Goal: Check status: Check status

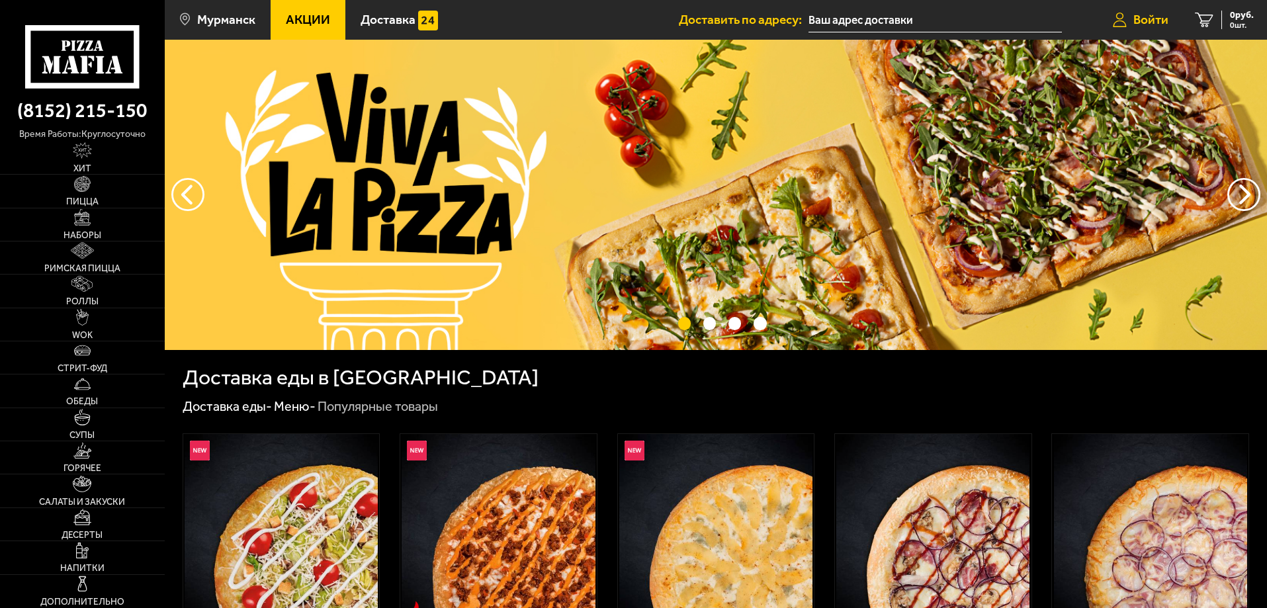
click at [1146, 19] on span "Войти" at bounding box center [1151, 19] width 35 height 13
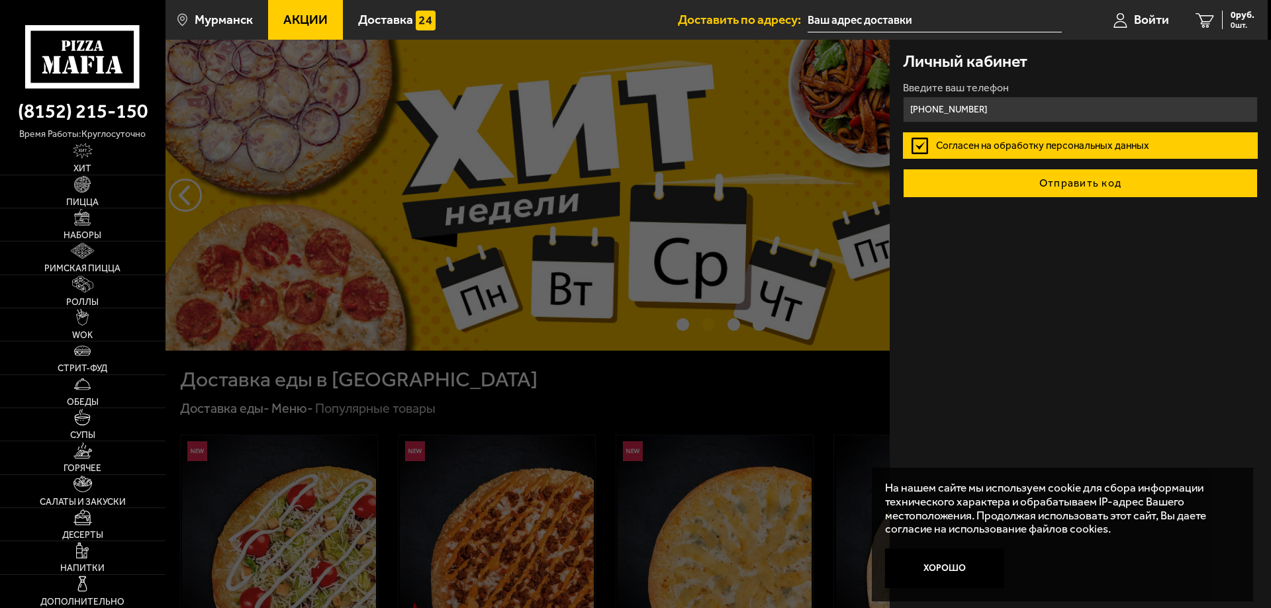
type input "[PHONE_NUMBER]"
click at [1058, 185] on button "Отправить код" at bounding box center [1080, 183] width 355 height 29
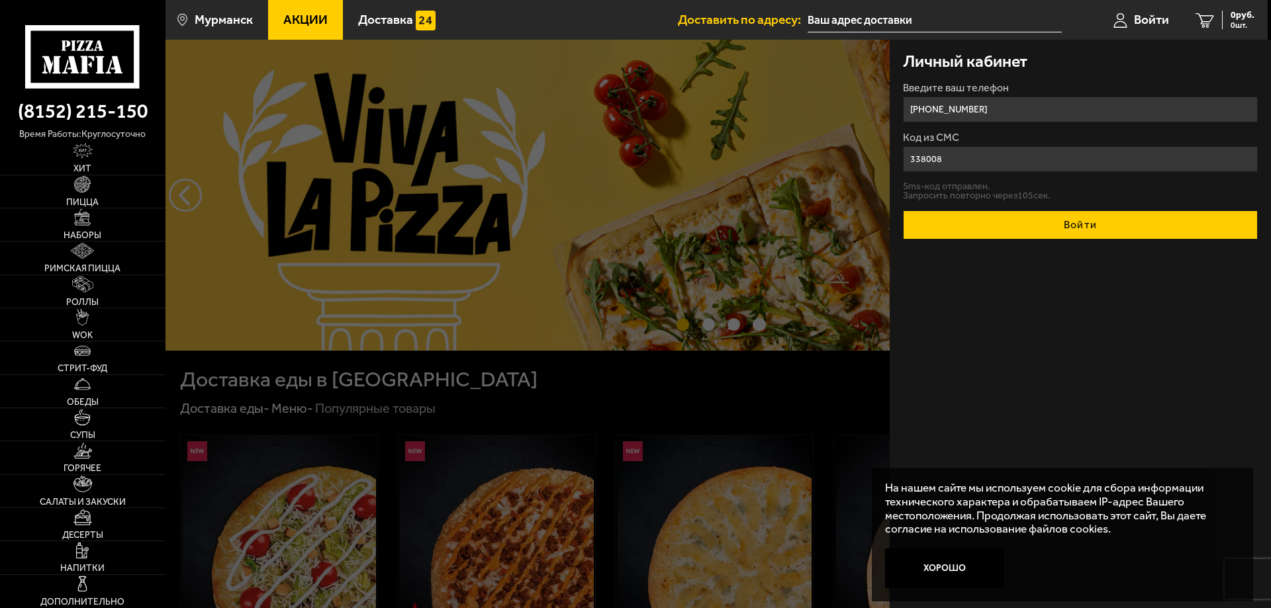
type input "338008"
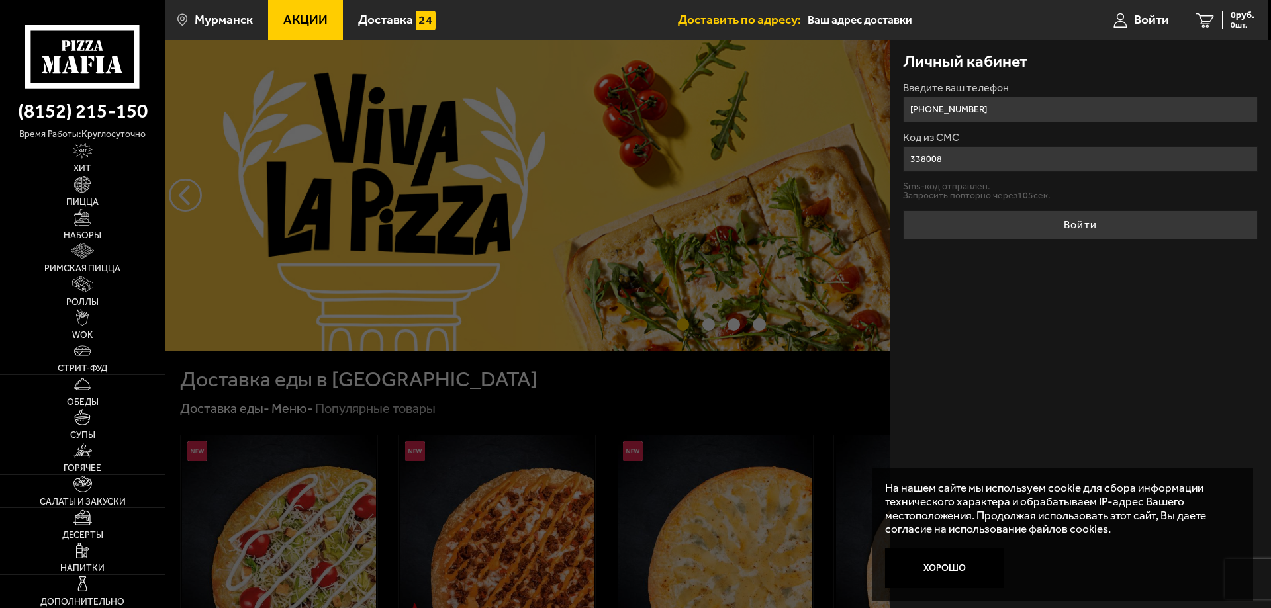
click at [1109, 221] on button "Войти" at bounding box center [1080, 224] width 355 height 29
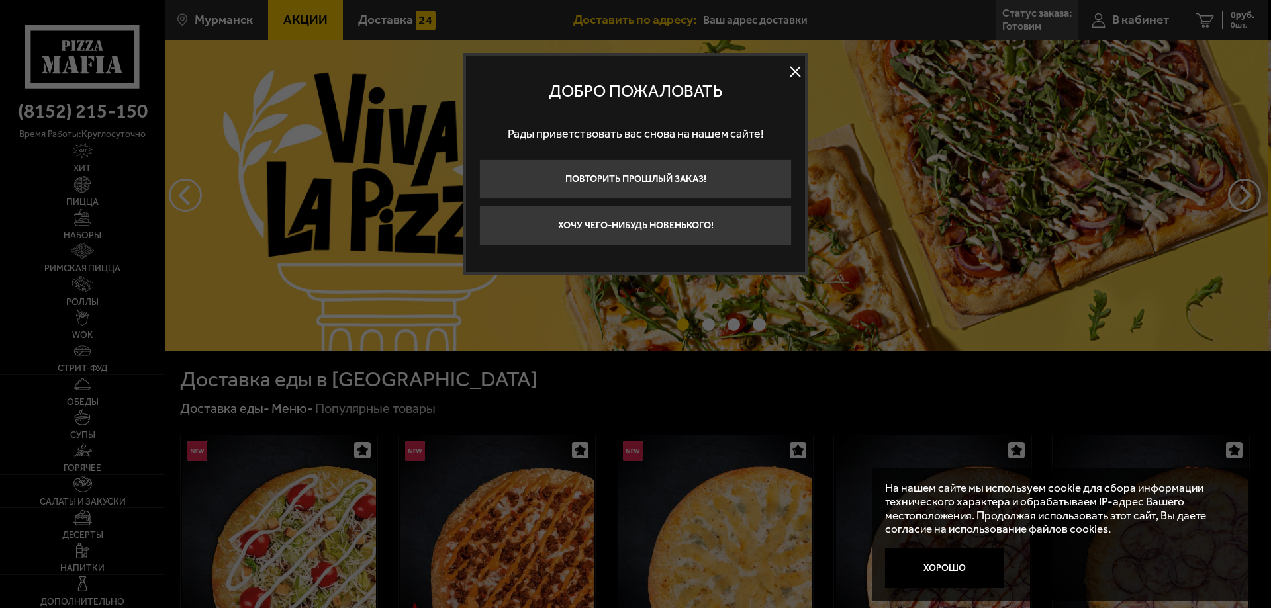
click at [792, 74] on button at bounding box center [795, 72] width 20 height 20
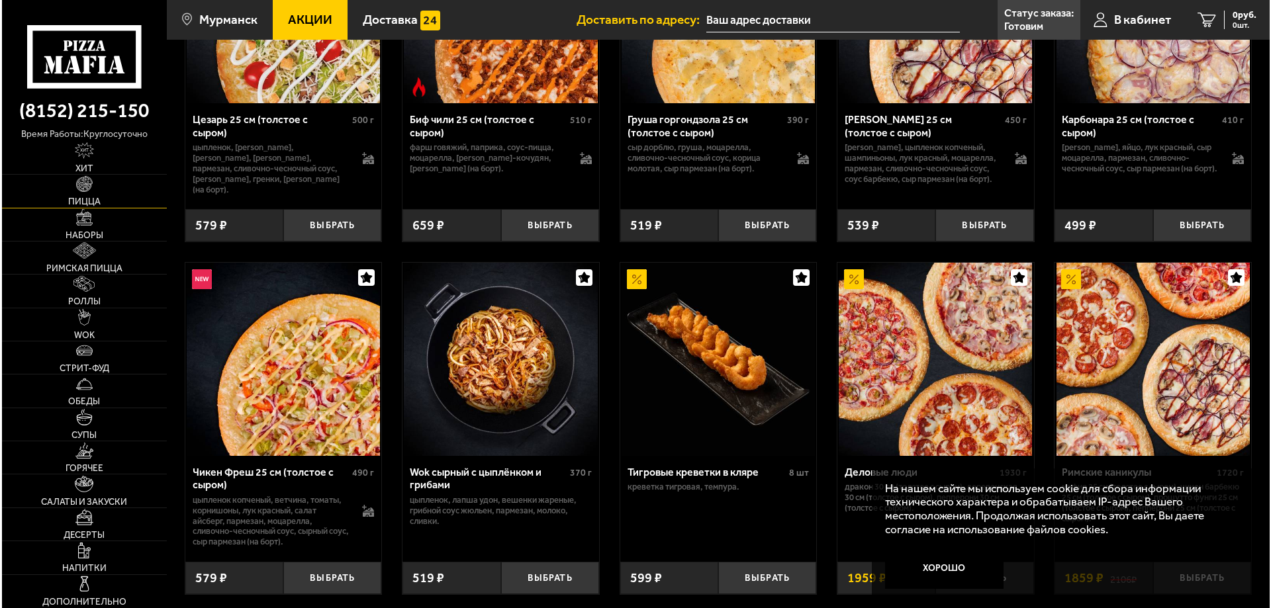
scroll to position [529, 0]
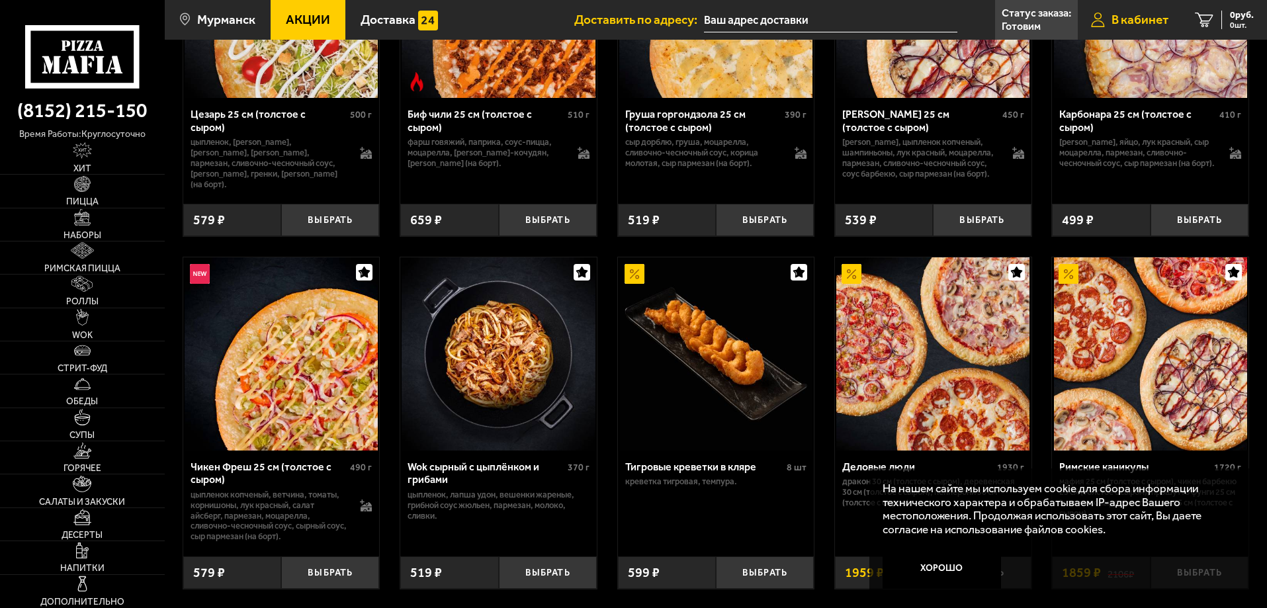
click at [1133, 24] on span "В кабинет" at bounding box center [1140, 19] width 57 height 13
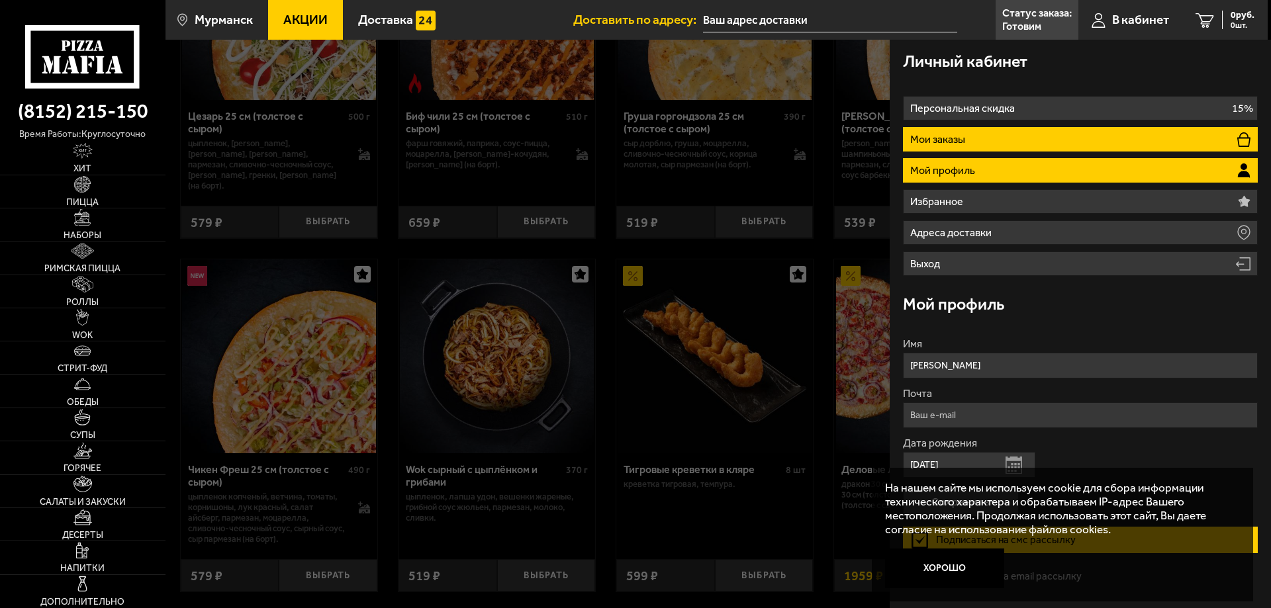
click at [949, 130] on li "Мои заказы" at bounding box center [1080, 139] width 355 height 24
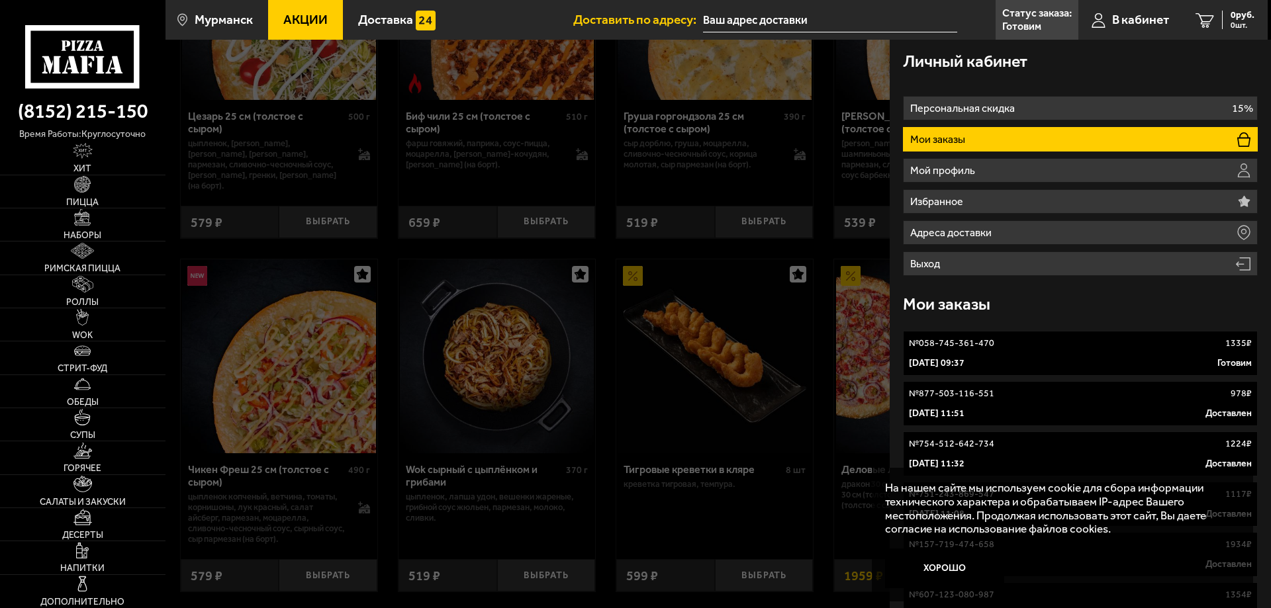
click at [1072, 357] on div "[DATE] 09:37 Готовим" at bounding box center [1080, 363] width 343 height 13
